Goal: Navigation & Orientation: Find specific page/section

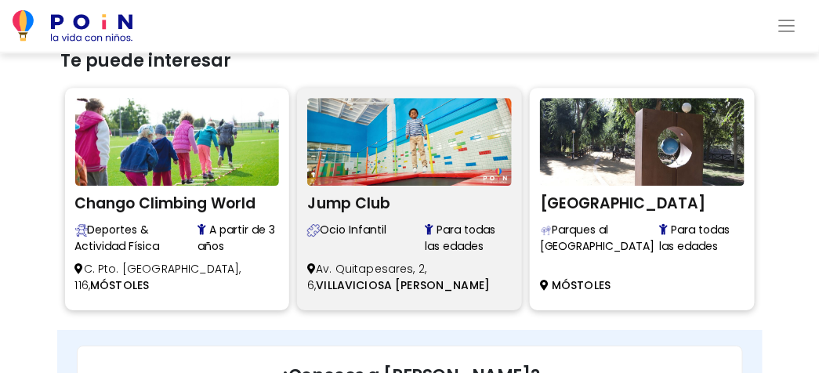
scroll to position [1227, 0]
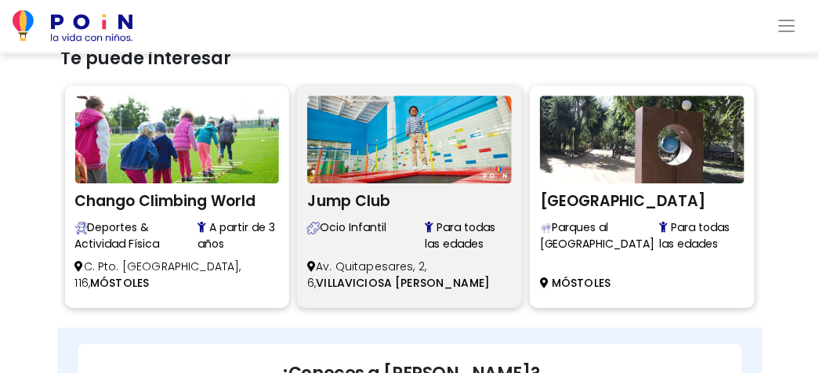
click at [418, 154] on img at bounding box center [409, 140] width 204 height 88
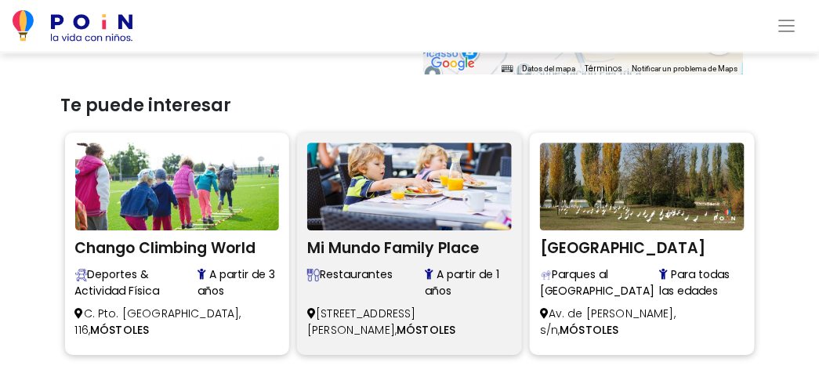
scroll to position [1175, 0]
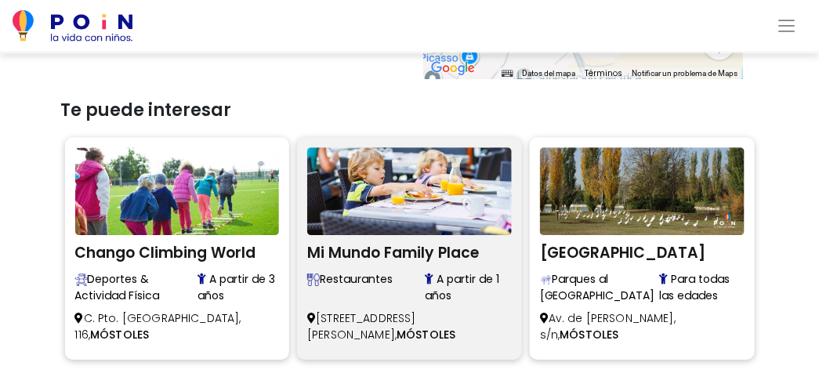
click at [428, 175] on img at bounding box center [409, 191] width 204 height 88
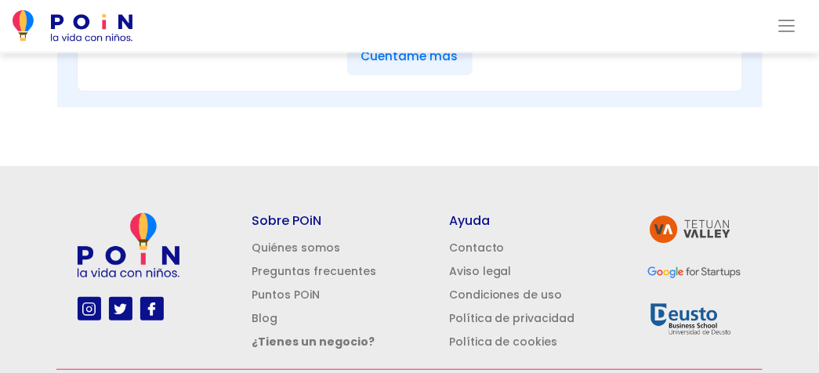
scroll to position [1696, 0]
